Goal: Share content

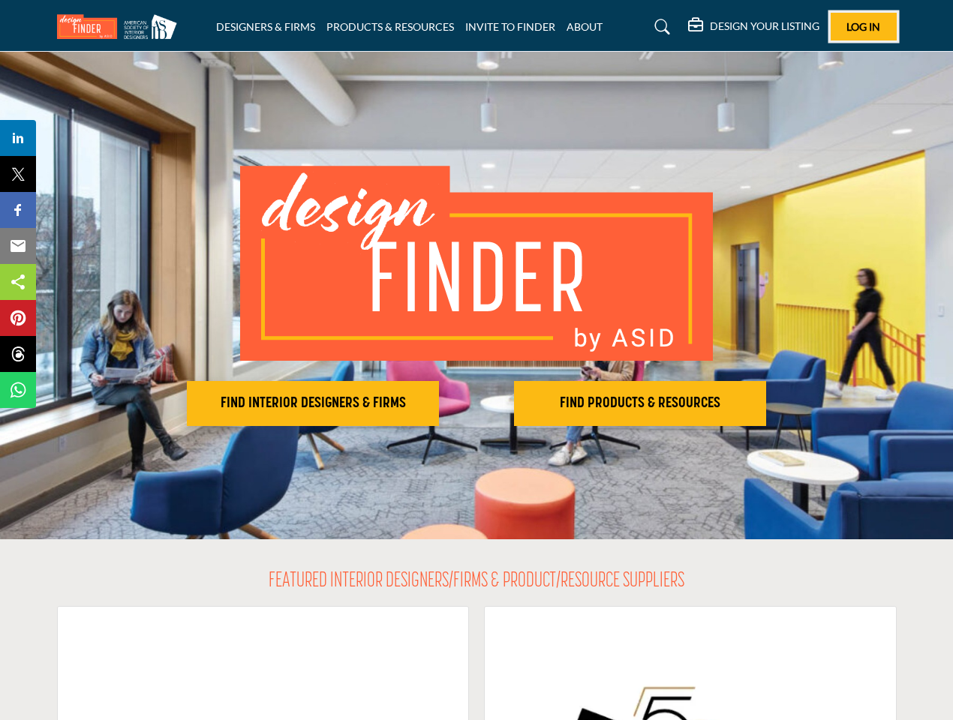
click at [863, 26] on span "Log In" at bounding box center [863, 26] width 34 height 13
click at [313, 404] on h2 "FIND INTERIOR DESIGNERS & FIRMS" at bounding box center [312, 404] width 243 height 18
click at [640, 404] on h2 "FIND PRODUCTS & RESOURCES" at bounding box center [639, 404] width 243 height 18
click at [18, 138] on span "Share" at bounding box center [25, 138] width 43 height 18
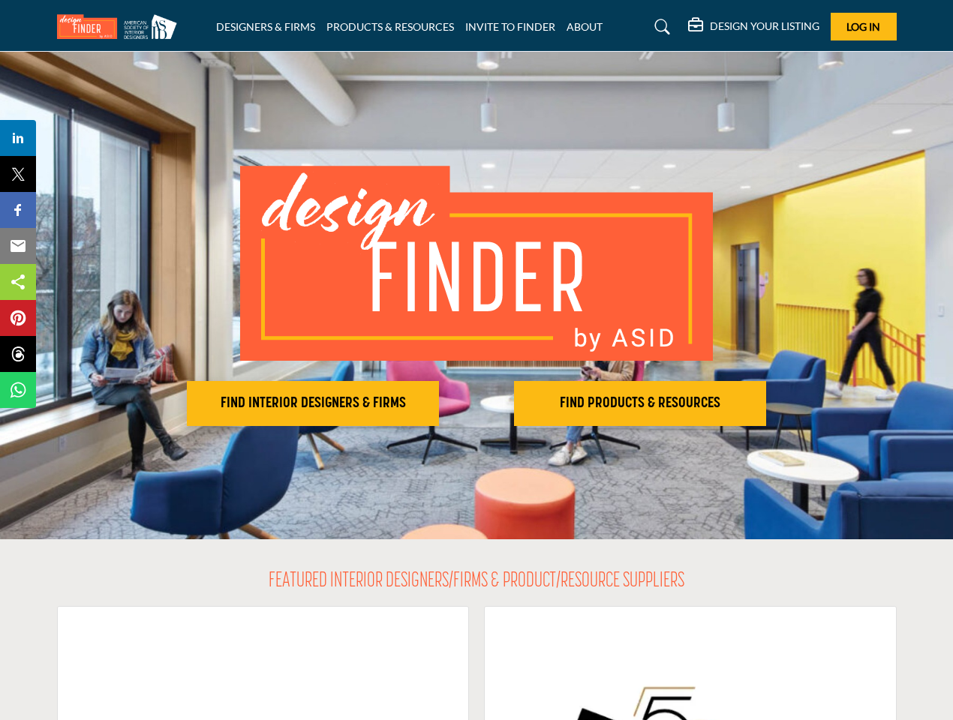
click at [18, 174] on span "Tweet" at bounding box center [25, 174] width 43 height 18
click at [18, 210] on span "Share" at bounding box center [25, 210] width 43 height 18
click at [18, 246] on span "Email" at bounding box center [24, 246] width 41 height 18
